Goal: Complete application form

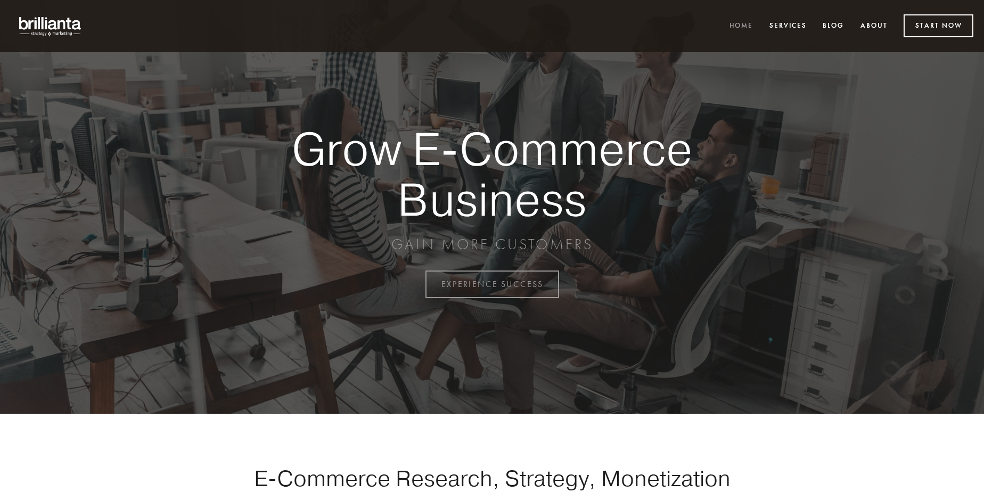
scroll to position [2790, 0]
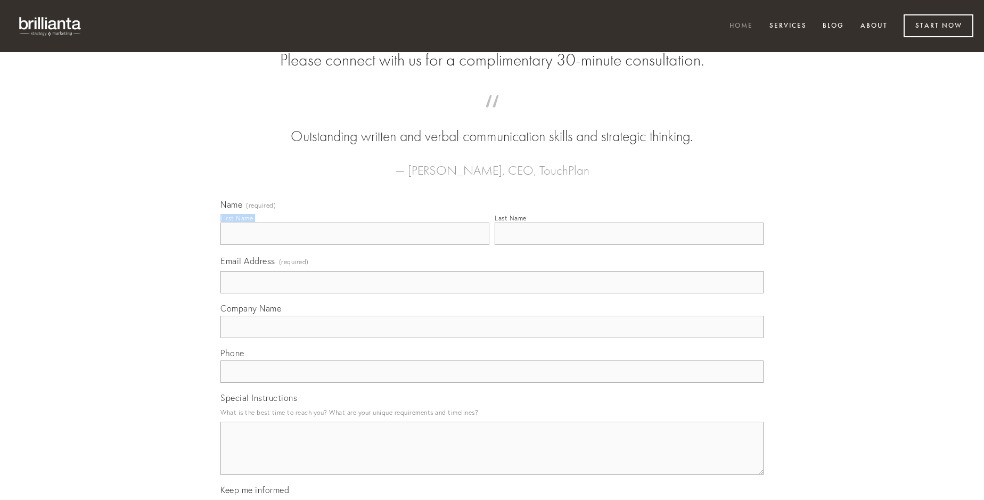
type input "[PERSON_NAME]"
click at [629, 245] on input "Last Name" at bounding box center [628, 233] width 269 height 22
type input "[PERSON_NAME]"
click at [492, 293] on input "Email Address (required)" at bounding box center [491, 282] width 543 height 22
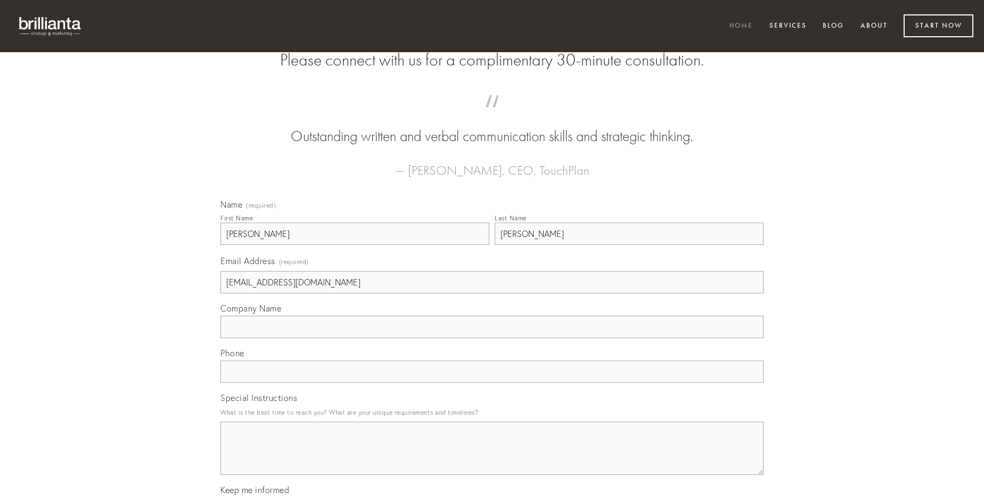
type input "[EMAIL_ADDRESS][DOMAIN_NAME]"
click at [492, 338] on input "Company Name" at bounding box center [491, 327] width 543 height 22
type input "aliquid"
click at [492, 383] on input "text" at bounding box center [491, 371] width 543 height 22
click at [492, 458] on textarea "Special Instructions" at bounding box center [491, 448] width 543 height 53
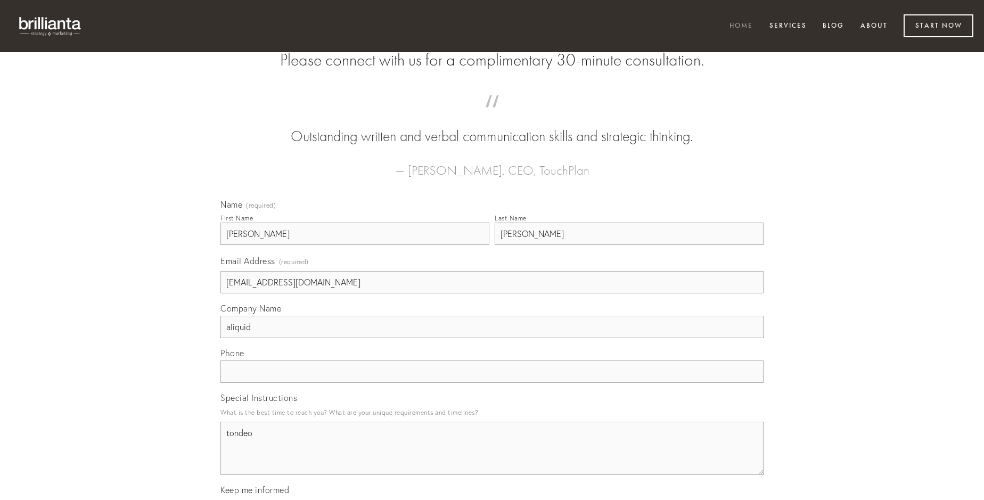
type textarea "tondeo"
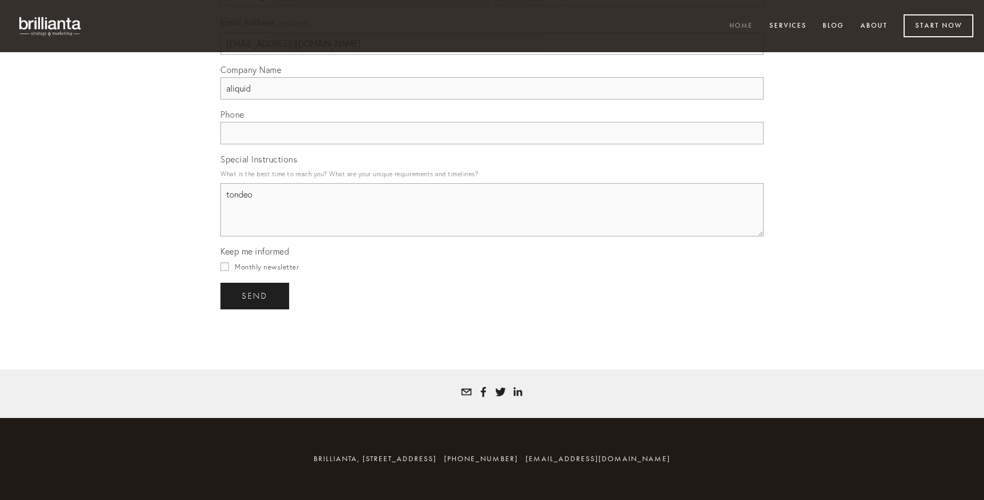
click at [255, 295] on span "send" at bounding box center [255, 296] width 26 height 10
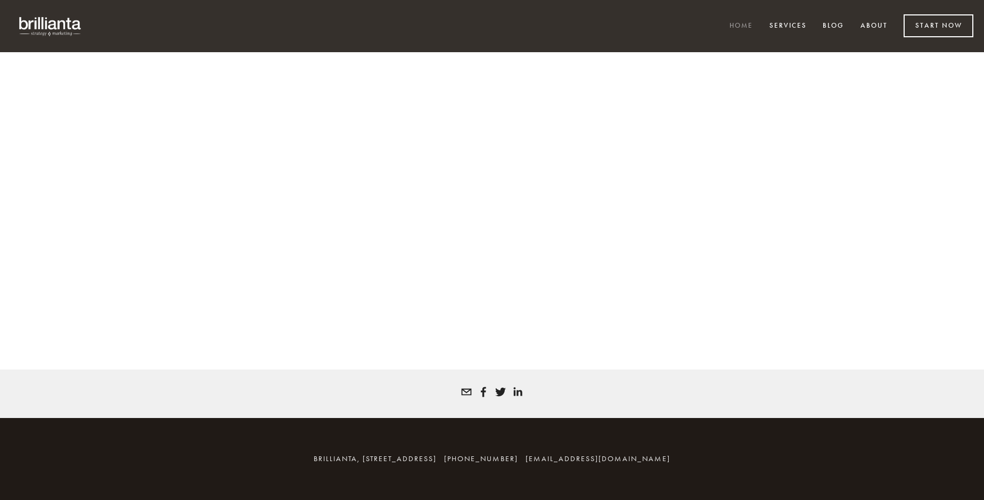
scroll to position [2776, 0]
